Goal: Navigation & Orientation: Find specific page/section

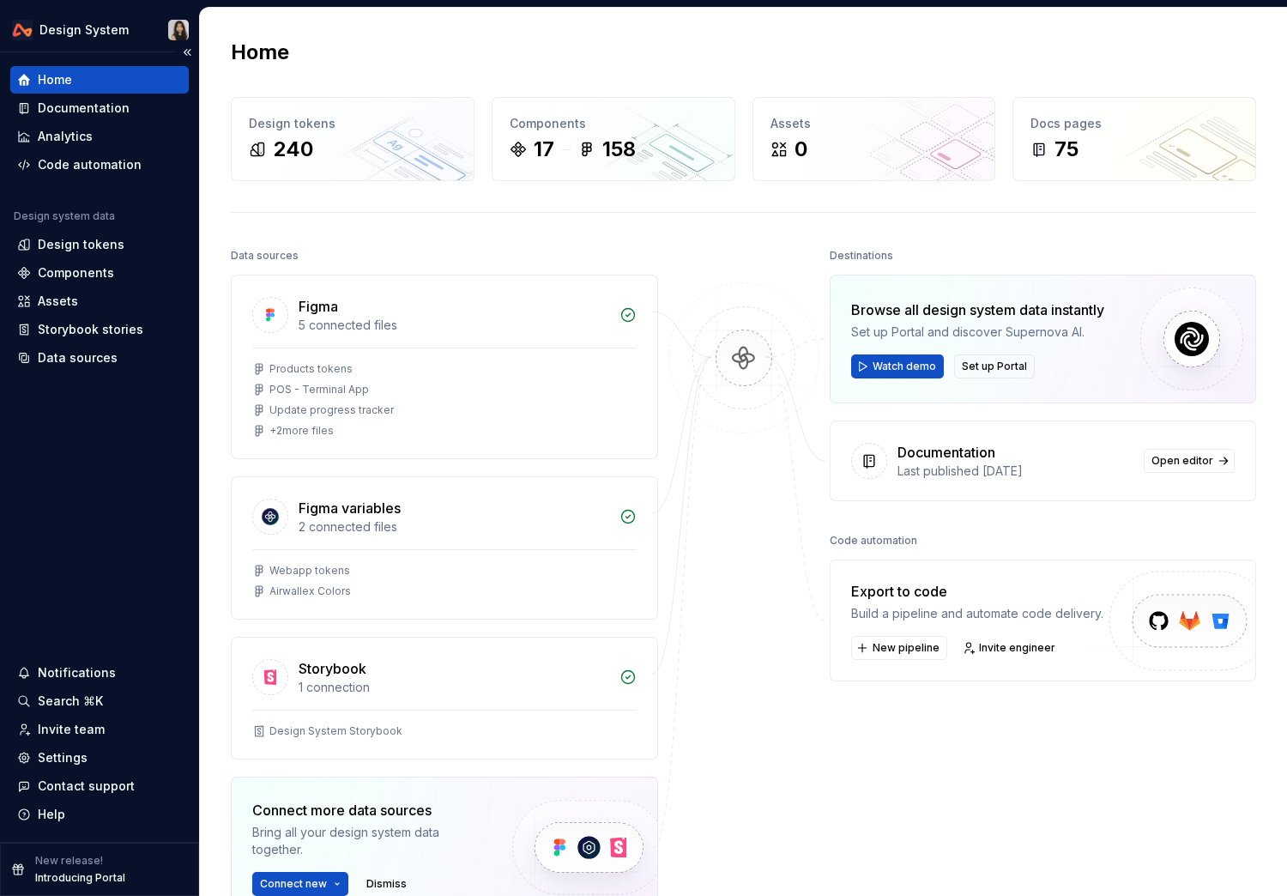
click at [150, 854] on div "New release! Introducing Portal" at bounding box center [99, 869] width 199 height 53
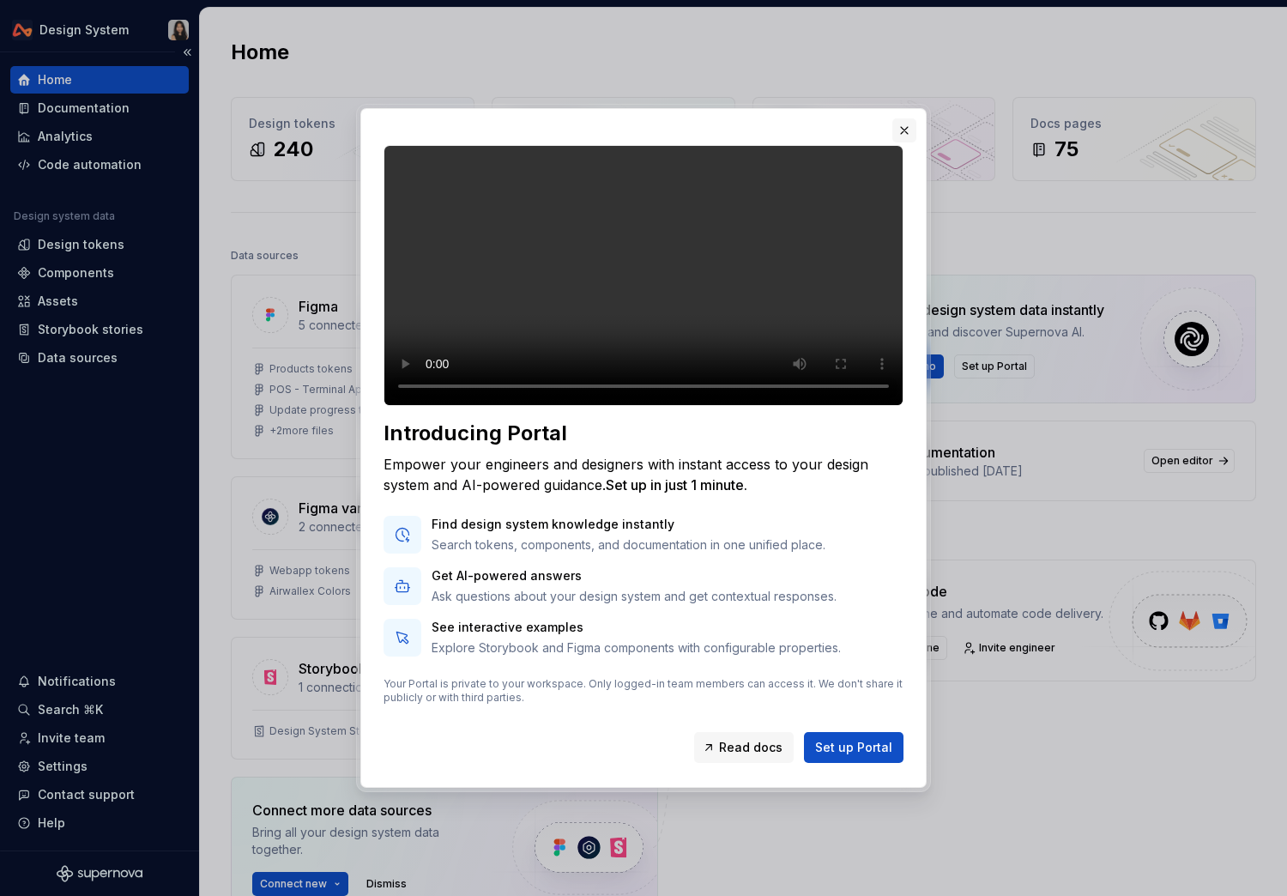
click at [904, 118] on button "button" at bounding box center [904, 130] width 24 height 24
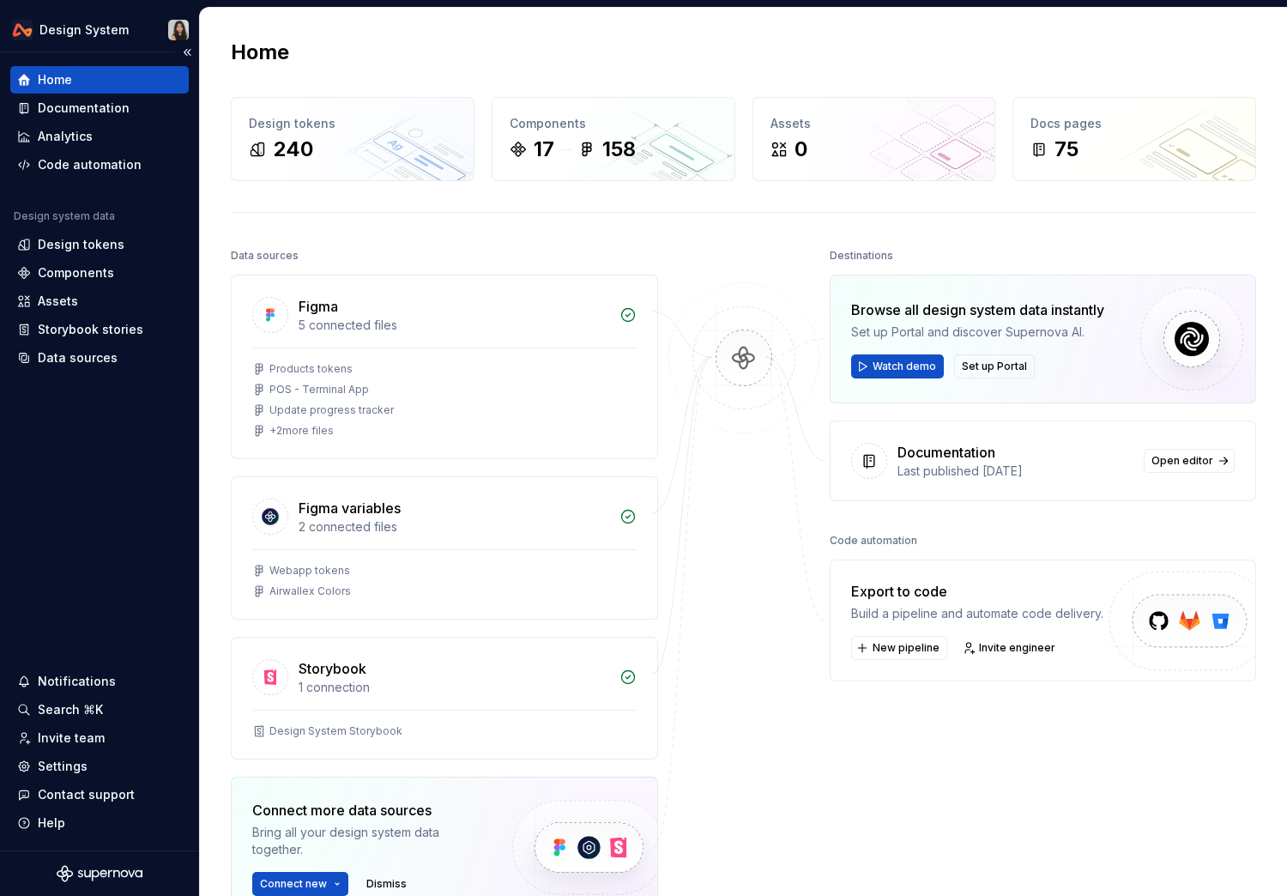
click at [101, 879] on icon "Supernova Logo" at bounding box center [100, 873] width 86 height 17
